Goal: Task Accomplishment & Management: Complete application form

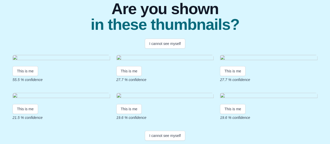
scroll to position [44, 0]
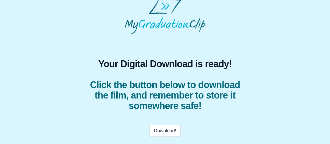
scroll to position [26, 0]
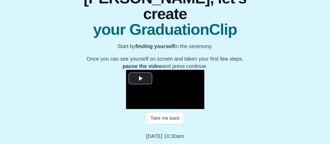
scroll to position [87, 0]
click at [141, 78] on span "Video Player" at bounding box center [141, 78] width 0 height 0
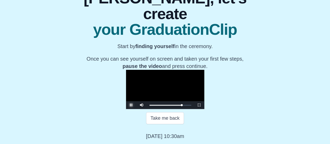
click at [131, 105] on span "Video Player" at bounding box center [131, 105] width 0 height 0
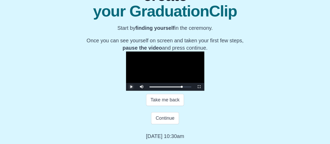
click at [131, 87] on span "Video Player" at bounding box center [131, 87] width 0 height 0
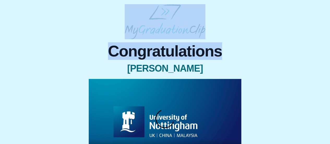
drag, startPoint x: 330, startPoint y: 24, endPoint x: 331, endPoint y: 53, distance: 29.0
click at [330, 53] on html "Congratulations [PERSON_NAME] × Share your GraduationClip now! WhatsApp LinkedI…" at bounding box center [165, 114] width 330 height 228
click at [280, 53] on div "Congratulations [PERSON_NAME] × Share your GraduationClip now! WhatsApp LinkedI…" at bounding box center [165, 131] width 322 height 185
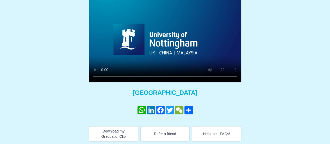
scroll to position [84, 0]
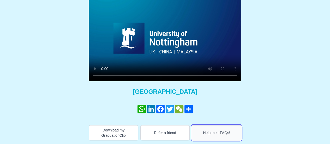
click at [219, 135] on button "Help me - FAQs!" at bounding box center [217, 132] width 50 height 15
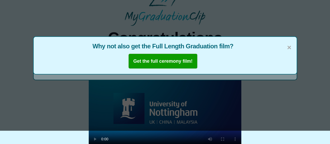
scroll to position [13, 0]
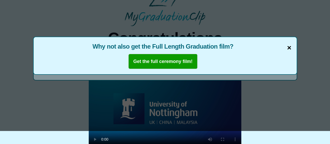
click at [290, 48] on span "×" at bounding box center [289, 47] width 4 height 11
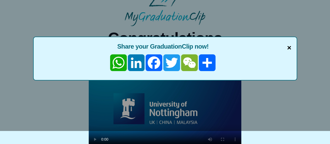
click at [289, 48] on span "×" at bounding box center [289, 47] width 4 height 11
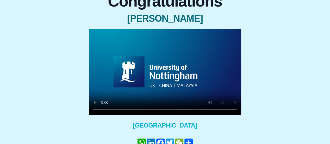
scroll to position [84, 0]
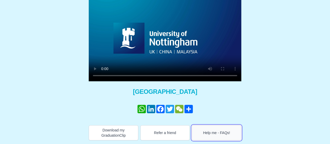
click at [211, 131] on button "Help me - FAQs!" at bounding box center [217, 132] width 50 height 15
click at [216, 134] on button "Help me - FAQs!" at bounding box center [217, 132] width 50 height 15
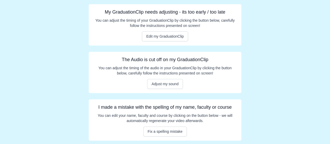
scroll to position [87, 0]
click at [166, 132] on button "Fix a spelling mistake" at bounding box center [165, 131] width 44 height 10
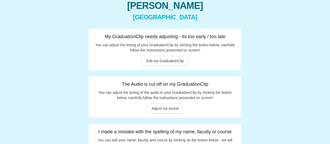
scroll to position [60, 0]
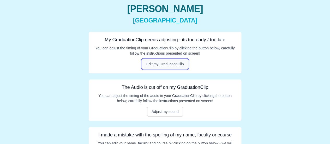
click at [169, 60] on button "Edit my GraduationClip" at bounding box center [165, 64] width 47 height 10
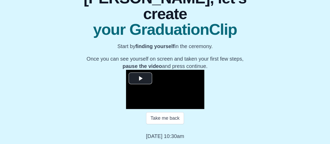
scroll to position [80, 0]
click at [141, 78] on span "Video Player" at bounding box center [141, 78] width 0 height 0
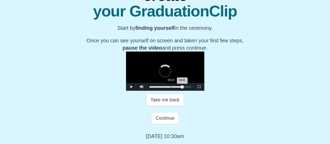
drag, startPoint x: 207, startPoint y: 120, endPoint x: 125, endPoint y: 122, distance: 82.1
click at [147, 91] on div "Loaded : 0% 09:16 43:41 Progress : 0%" at bounding box center [170, 87] width 47 height 8
click at [158, 91] on div "Loaded : 0% 22:04 22:24 Progress : 0%" at bounding box center [170, 87] width 47 height 8
click at [181, 91] on div "Loaded : 0% 32:15 22:25 Progress : 0%" at bounding box center [170, 87] width 47 height 8
click at [244, 88] on div "40:58" at bounding box center [244, 86] width 0 height 1
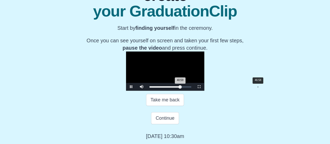
click at [194, 91] on div "Loaded : 0% 46:58 40:59 Progress : 0%" at bounding box center [170, 87] width 47 height 8
click at [194, 91] on div "Loaded : 0% 51:09 51:22 Progress : 0%" at bounding box center [170, 87] width 47 height 8
click at [194, 91] on div "Loaded : 0% 53:25 51:25 Progress : 0%" at bounding box center [170, 87] width 47 height 8
click at [276, 88] on div "54:33" at bounding box center [276, 86] width 0 height 1
drag, startPoint x: 232, startPoint y: 119, endPoint x: 208, endPoint y: 119, distance: 23.5
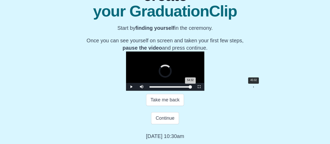
click at [191, 88] on div "54:32 Progress : 0%" at bounding box center [170, 86] width 41 height 1
click at [256, 88] on div "46:10" at bounding box center [256, 86] width 0 height 1
click at [262, 88] on div "48:25" at bounding box center [262, 86] width 0 height 1
click at [266, 88] on div "50:28" at bounding box center [266, 86] width 0 height 1
click at [264, 88] on div "49:20" at bounding box center [264, 86] width 0 height 1
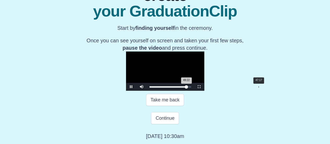
click at [259, 88] on div "47:17" at bounding box center [259, 86] width 0 height 1
click at [234, 88] on div "36:26" at bounding box center [234, 86] width 0 height 1
click at [192, 88] on div "Loaded : 0% 37:47 36:30 Progress : 0%" at bounding box center [171, 86] width 42 height 1
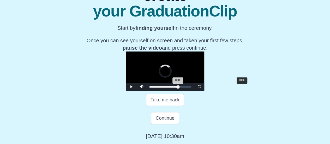
click at [242, 88] on div "40:03" at bounding box center [242, 86] width 0 height 1
click at [245, 88] on div "41:11" at bounding box center [245, 86] width 0 height 1
click at [248, 88] on div "42:46" at bounding box center [248, 86] width 0 height 1
click at [182, 88] on div "42:12 Progress : 0%" at bounding box center [166, 86] width 32 height 1
click at [250, 88] on div "43:33" at bounding box center [250, 86] width 0 height 1
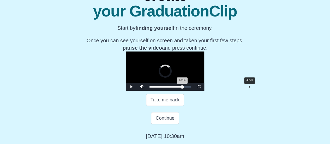
click at [183, 88] on div "43:54 Progress : 0%" at bounding box center [166, 86] width 33 height 1
drag, startPoint x: 206, startPoint y: 119, endPoint x: 204, endPoint y: 119, distance: 2.9
click at [192, 88] on div "Loaded : 0% 42:12 43:13 Progress : 0%" at bounding box center [171, 86] width 42 height 1
click at [131, 87] on span "Video Player" at bounding box center [131, 87] width 0 height 0
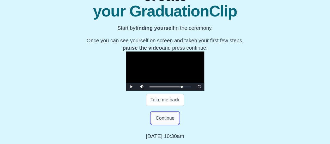
click at [169, 123] on button "Continue" at bounding box center [165, 118] width 28 height 12
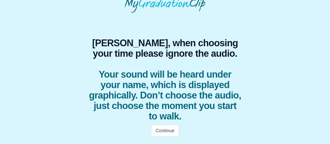
scroll to position [26, 0]
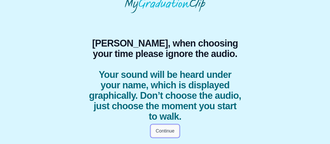
click at [165, 128] on button "Continue" at bounding box center [165, 131] width 28 height 12
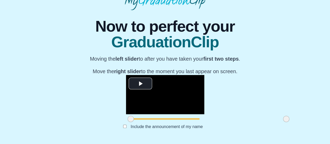
scroll to position [83, 0]
click at [141, 84] on span "Video Player" at bounding box center [141, 84] width 0 height 0
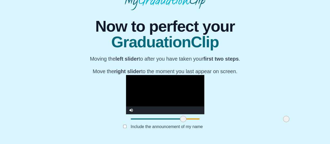
drag, startPoint x: 88, startPoint y: 119, endPoint x: 140, endPoint y: 116, distance: 52.6
click at [180, 116] on span at bounding box center [183, 119] width 6 height 6
click at [155, 75] on video "Video Player" at bounding box center [165, 94] width 78 height 39
drag, startPoint x: 140, startPoint y: 120, endPoint x: 137, endPoint y: 120, distance: 2.7
click at [178, 120] on span at bounding box center [181, 119] width 6 height 6
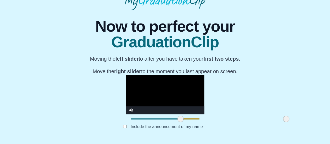
click at [161, 75] on video "Video Player" at bounding box center [165, 94] width 78 height 39
drag, startPoint x: 137, startPoint y: 121, endPoint x: 134, endPoint y: 121, distance: 2.9
click at [176, 121] on span at bounding box center [179, 119] width 6 height 6
click at [170, 75] on video "Video Player" at bounding box center [165, 94] width 78 height 39
drag, startPoint x: 136, startPoint y: 120, endPoint x: 132, endPoint y: 119, distance: 4.4
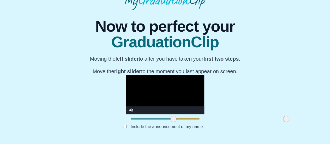
click at [171, 119] on span at bounding box center [174, 119] width 6 height 6
click at [181, 75] on video "Video Player" at bounding box center [165, 94] width 78 height 39
drag, startPoint x: 243, startPoint y: 118, endPoint x: 156, endPoint y: 118, distance: 87.5
click at [196, 118] on span at bounding box center [199, 119] width 6 height 6
click at [164, 75] on video "Video Player" at bounding box center [165, 94] width 78 height 39
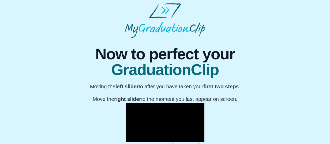
scroll to position [0, 0]
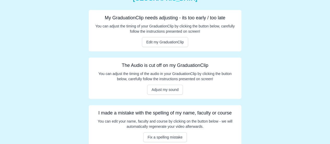
scroll to position [87, 0]
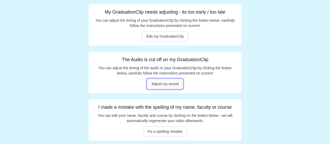
click at [165, 82] on button "Adjust my sound" at bounding box center [165, 84] width 36 height 10
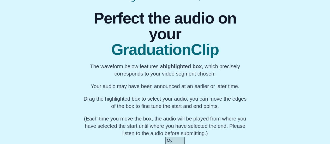
scroll to position [92, 0]
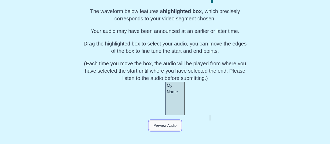
click at [166, 126] on button "Preview Audio" at bounding box center [165, 125] width 32 height 10
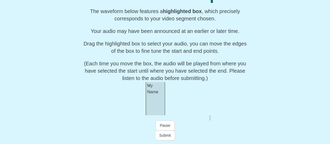
scroll to position [0, 16753]
click at [166, 126] on button "Preview Audio" at bounding box center [165, 125] width 32 height 10
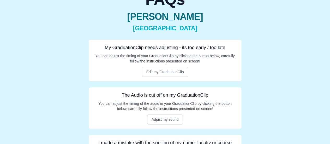
scroll to position [87, 0]
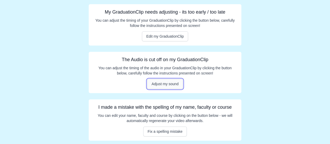
click at [168, 83] on button "Adjust my sound" at bounding box center [165, 84] width 36 height 10
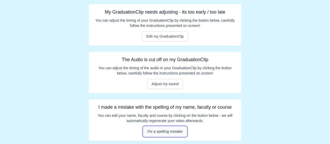
click at [172, 129] on button "Fix a spelling mistake" at bounding box center [165, 131] width 44 height 10
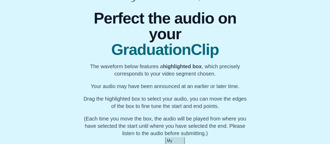
scroll to position [92, 0]
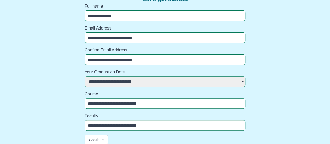
scroll to position [53, 0]
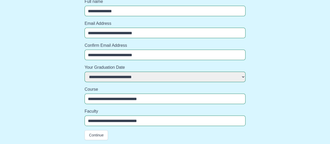
click at [179, 79] on select "**********" at bounding box center [165, 77] width 161 height 10
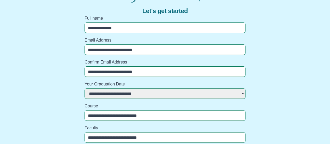
scroll to position [48, 0]
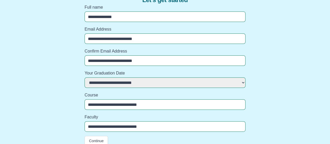
click at [231, 86] on select "**********" at bounding box center [165, 82] width 161 height 10
select select
click at [54, 90] on div "**********" at bounding box center [165, 69] width 322 height 154
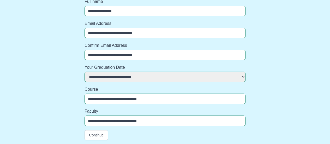
click at [88, 121] on input "**********" at bounding box center [165, 120] width 161 height 10
type input "**********"
select select
type input "**********"
select select
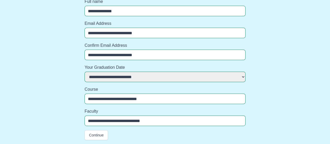
type input "**********"
select select
type input "**********"
select select
type input "**********"
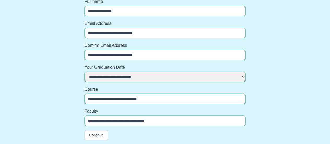
select select
type input "**********"
select select
type input "**********"
select select
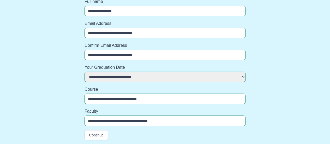
type input "**********"
select select
type input "**********"
select select
type input "**********"
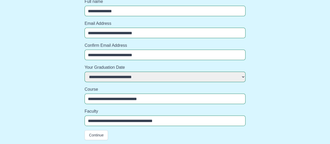
select select
click at [167, 121] on input "**********" at bounding box center [165, 120] width 161 height 10
type input "**********"
select select
type input "**********"
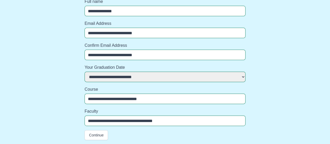
select select
type input "**********"
click at [95, 133] on button "Continue" at bounding box center [97, 135] width 24 height 10
select select
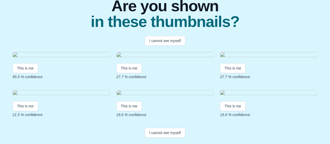
scroll to position [39, 0]
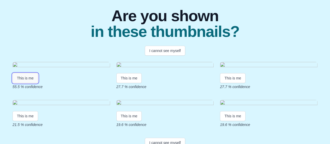
click at [23, 83] on button "This is me" at bounding box center [26, 78] width 26 height 10
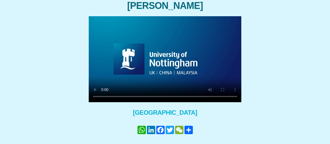
scroll to position [84, 0]
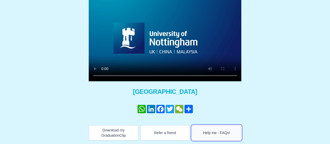
click at [214, 133] on button "Help me - FAQs!" at bounding box center [217, 132] width 50 height 15
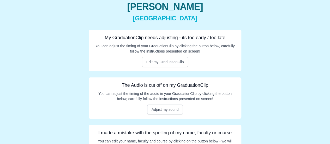
scroll to position [87, 0]
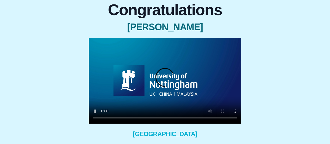
scroll to position [48, 0]
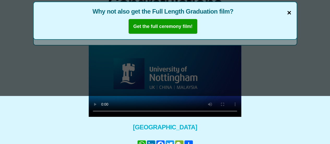
click at [291, 12] on span "×" at bounding box center [289, 12] width 4 height 11
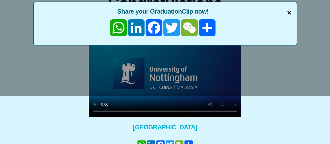
click at [290, 13] on span "×" at bounding box center [289, 12] width 4 height 11
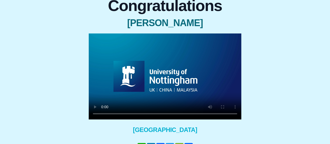
scroll to position [84, 0]
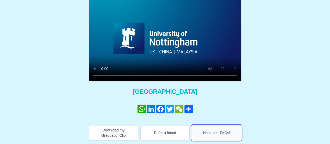
click at [219, 134] on button "Help me - FAQs!" at bounding box center [217, 132] width 50 height 15
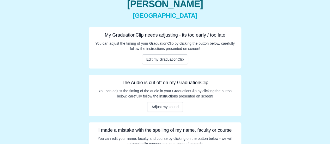
scroll to position [41, 0]
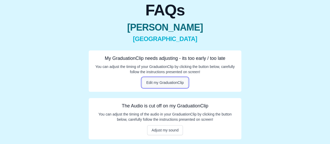
click at [161, 83] on button "Edit my GraduationClip" at bounding box center [165, 83] width 47 height 10
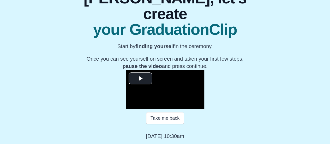
scroll to position [95, 0]
click at [141, 78] on span "Video Player" at bounding box center [141, 78] width 0 height 0
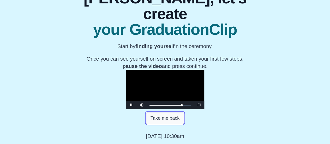
click at [160, 116] on button "Take me back" at bounding box center [165, 118] width 38 height 12
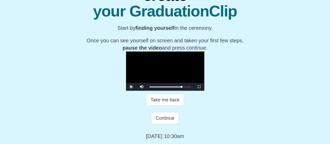
click at [131, 87] on span "Video Player" at bounding box center [131, 87] width 0 height 0
click at [168, 124] on button "Continue" at bounding box center [165, 118] width 28 height 12
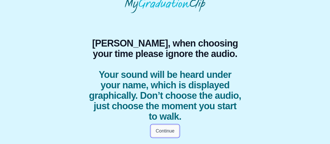
click at [165, 132] on button "Continue" at bounding box center [165, 131] width 28 height 12
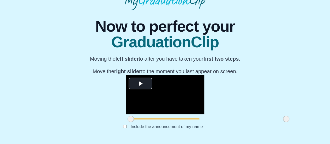
scroll to position [77, 0]
drag, startPoint x: 86, startPoint y: 123, endPoint x: 121, endPoint y: 126, distance: 35.9
click at [164, 122] on span at bounding box center [167, 119] width 6 height 6
drag, startPoint x: 242, startPoint y: 125, endPoint x: 190, endPoint y: 124, distance: 51.7
click at [232, 122] on span at bounding box center [235, 119] width 6 height 6
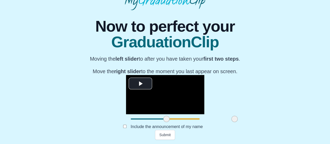
scroll to position [83, 0]
click at [163, 135] on button "Submit" at bounding box center [165, 135] width 20 height 10
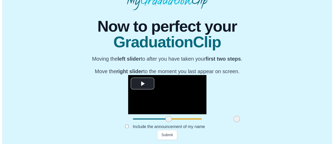
scroll to position [0, 0]
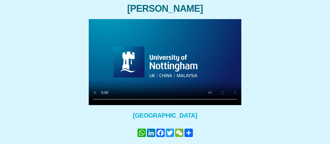
scroll to position [84, 0]
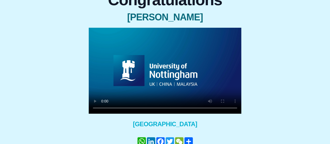
scroll to position [53, 0]
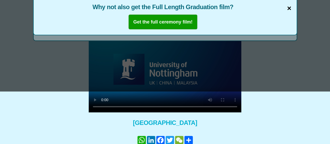
click at [291, 8] on span "×" at bounding box center [289, 8] width 4 height 11
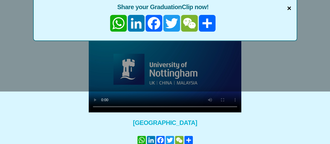
click at [288, 7] on span "×" at bounding box center [289, 8] width 4 height 11
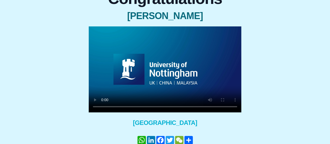
scroll to position [84, 0]
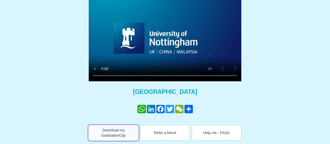
click at [111, 127] on button "Download my GraduationClip" at bounding box center [114, 132] width 50 height 15
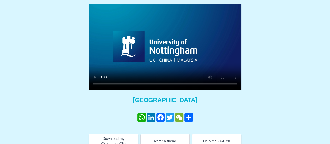
scroll to position [84, 0]
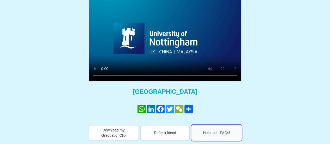
click at [230, 132] on button "Help me - FAQs!" at bounding box center [217, 132] width 50 height 15
click at [210, 134] on button "Help me - FAQs!" at bounding box center [217, 132] width 50 height 15
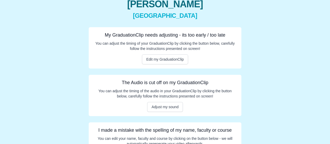
scroll to position [64, 0]
click at [165, 62] on button "Edit my GraduationClip" at bounding box center [165, 59] width 47 height 10
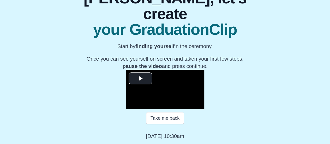
scroll to position [83, 0]
click at [141, 78] on span "Video Player" at bounding box center [141, 78] width 0 height 0
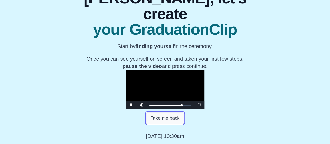
click at [157, 124] on button "Take me back" at bounding box center [165, 118] width 38 height 12
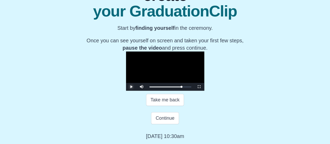
click at [131, 87] on span "Video Player" at bounding box center [131, 87] width 0 height 0
click at [161, 118] on button "Continue" at bounding box center [165, 118] width 28 height 12
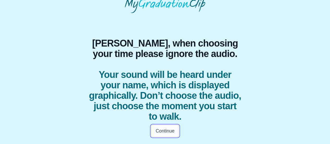
click at [166, 132] on button "Continue" at bounding box center [165, 131] width 28 height 12
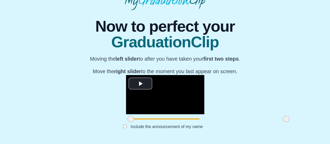
scroll to position [83, 0]
click at [141, 84] on span "Video Player" at bounding box center [141, 84] width 0 height 0
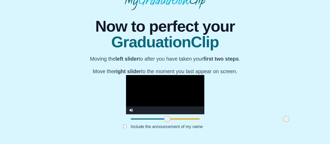
drag, startPoint x: 87, startPoint y: 118, endPoint x: 124, endPoint y: 123, distance: 36.9
click at [163, 123] on div at bounding box center [167, 118] width 9 height 9
drag, startPoint x: 244, startPoint y: 119, endPoint x: 193, endPoint y: 117, distance: 51.0
click at [233, 117] on span at bounding box center [236, 119] width 6 height 6
click at [164, 136] on button "Submit" at bounding box center [165, 135] width 20 height 10
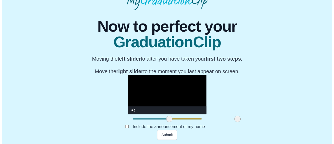
scroll to position [0, 0]
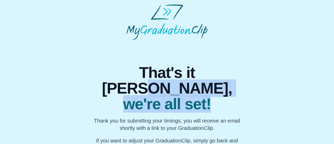
drag, startPoint x: 333, startPoint y: 40, endPoint x: 334, endPoint y: 90, distance: 50.7
click at [334, 90] on body "That's it Anne, we're all set! Thank you for submitting your timings, you will …" at bounding box center [167, 78] width 334 height 156
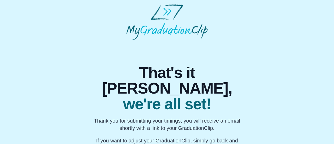
click at [268, 111] on div "That's it Anne, we're all set! Thank you for submitting your timings, you will …" at bounding box center [167, 96] width 326 height 112
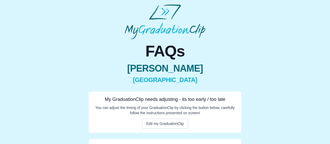
scroll to position [87, 0]
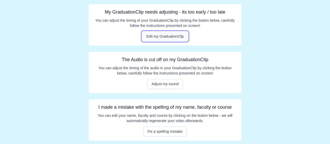
click at [177, 36] on button "Edit my GraduationClip" at bounding box center [165, 36] width 47 height 10
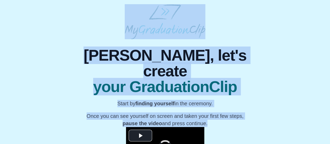
drag, startPoint x: 329, startPoint y: 38, endPoint x: 334, endPoint y: 137, distance: 99.4
click at [330, 137] on html "**********" at bounding box center [165, 100] width 330 height 201
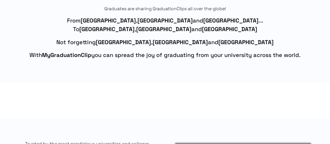
scroll to position [307, 0]
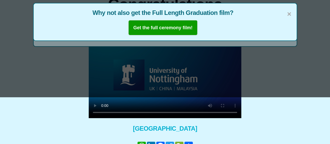
scroll to position [84, 0]
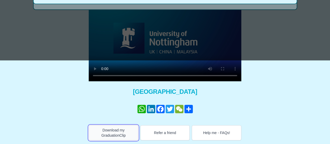
click at [106, 131] on button "Download my GraduationClip" at bounding box center [114, 132] width 50 height 15
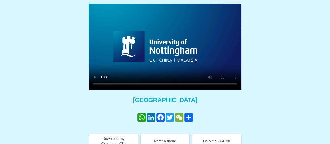
scroll to position [84, 0]
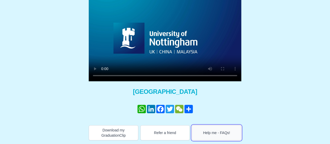
click at [217, 132] on button "Help me - FAQs!" at bounding box center [217, 132] width 50 height 15
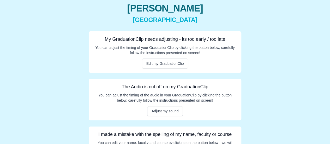
scroll to position [87, 0]
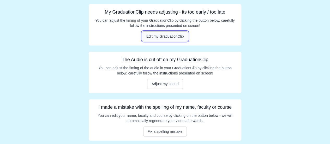
click at [169, 36] on button "Edit my GraduationClip" at bounding box center [165, 36] width 47 height 10
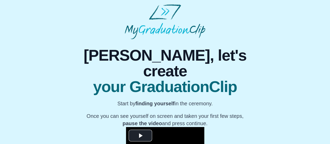
scroll to position [95, 0]
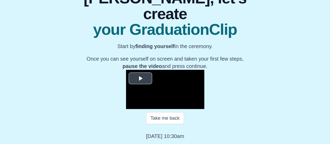
click at [141, 78] on span "Video Player" at bounding box center [141, 78] width 0 height 0
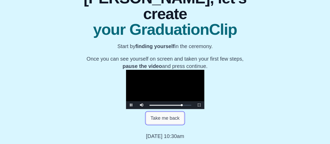
click at [161, 120] on button "Take me back" at bounding box center [165, 118] width 38 height 12
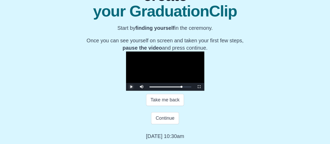
click at [131, 87] on span "Video Player" at bounding box center [131, 87] width 0 height 0
click at [167, 124] on button "Continue" at bounding box center [165, 118] width 28 height 12
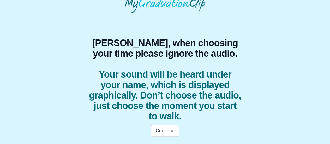
scroll to position [26, 0]
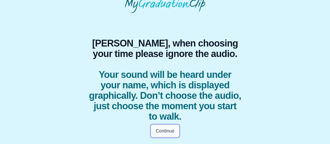
click at [167, 131] on button "Continue" at bounding box center [165, 131] width 28 height 12
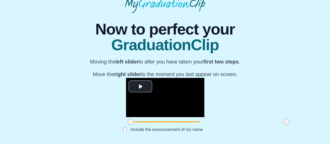
drag, startPoint x: 329, startPoint y: 63, endPoint x: 333, endPoint y: 48, distance: 16.4
click at [330, 48] on html "**********" at bounding box center [165, 60] width 330 height 173
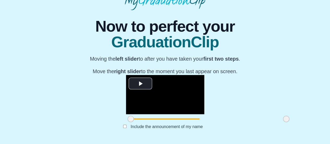
scroll to position [77, 0]
click at [291, 66] on div "**********" at bounding box center [165, 75] width 322 height 130
drag, startPoint x: 86, startPoint y: 123, endPoint x: 124, endPoint y: 125, distance: 37.4
click at [165, 122] on span at bounding box center [168, 119] width 6 height 6
click at [141, 84] on span "Video Player" at bounding box center [141, 84] width 0 height 0
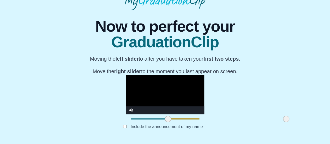
click at [165, 122] on span at bounding box center [168, 119] width 6 height 6
click at [167, 122] on span at bounding box center [170, 119] width 6 height 6
drag, startPoint x: 244, startPoint y: 125, endPoint x: 247, endPoint y: 124, distance: 3.1
click at [282, 124] on div at bounding box center [286, 118] width 9 height 9
click at [168, 122] on span at bounding box center [171, 119] width 6 height 6
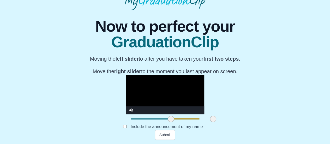
drag, startPoint x: 243, startPoint y: 124, endPoint x: 170, endPoint y: 125, distance: 73.2
click at [210, 122] on span at bounding box center [213, 119] width 6 height 6
drag, startPoint x: 171, startPoint y: 124, endPoint x: 211, endPoint y: 129, distance: 41.0
click at [249, 124] on div at bounding box center [253, 118] width 9 height 9
drag, startPoint x: 210, startPoint y: 124, endPoint x: 227, endPoint y: 122, distance: 17.1
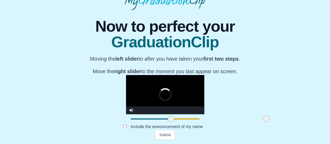
click at [262, 122] on div at bounding box center [266, 118] width 9 height 9
drag, startPoint x: 228, startPoint y: 126, endPoint x: 242, endPoint y: 119, distance: 15.9
click at [205, 119] on div "**********" at bounding box center [165, 99] width 78 height 49
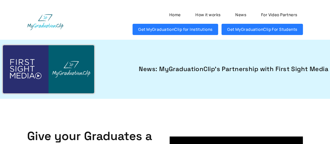
scroll to position [1725, 0]
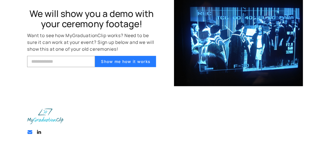
click at [27, 132] on link "Email Email" at bounding box center [30, 132] width 6 height 6
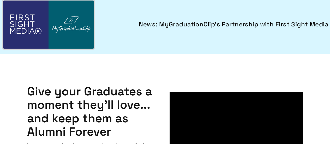
scroll to position [54, 0]
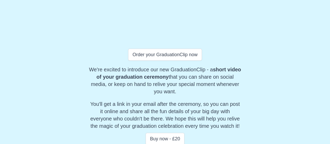
scroll to position [180, 0]
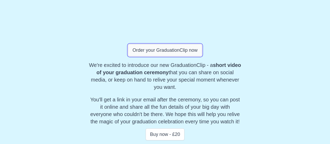
click at [158, 49] on button "Order your GraduationClip now" at bounding box center [165, 50] width 74 height 12
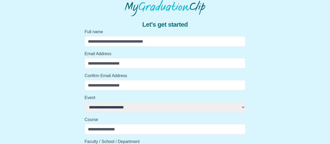
scroll to position [0, 0]
